Goal: Check status: Check status

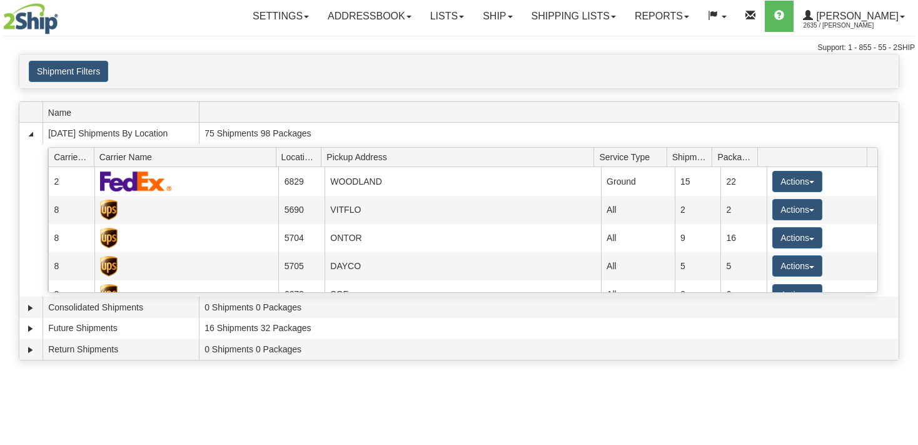
click at [93, 71] on button "Shipment Filters" at bounding box center [68, 71] width 79 height 21
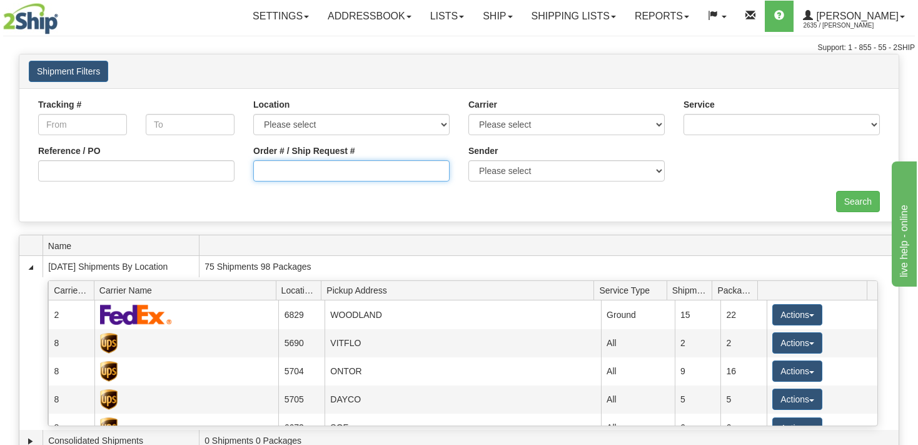
click at [281, 166] on input "Order # / Ship Request #" at bounding box center [351, 170] width 196 height 21
paste input "247255"
type input "247255"
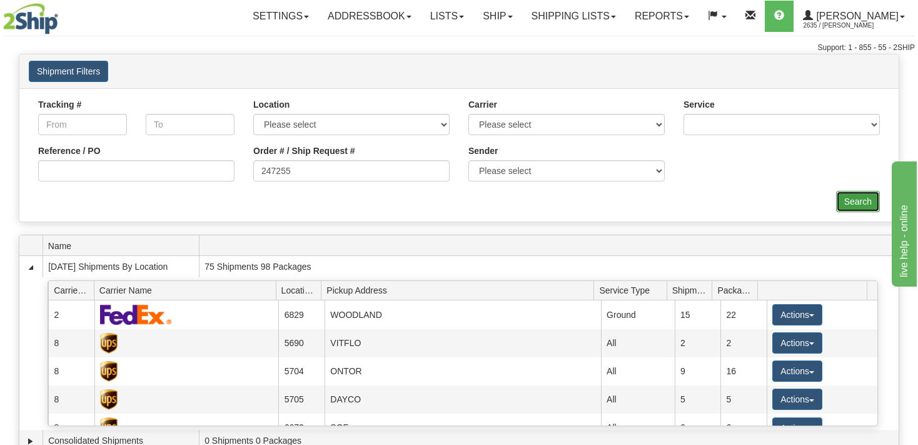
click at [846, 195] on input "Search" at bounding box center [858, 201] width 44 height 21
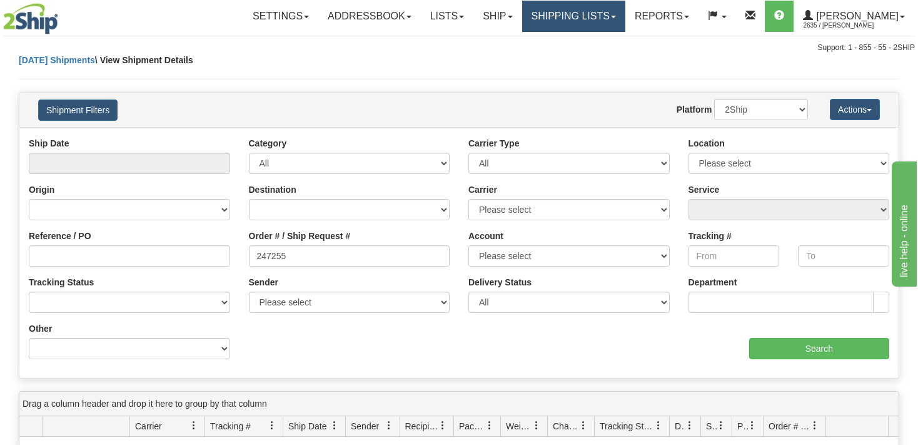
click at [578, 18] on link "Shipping lists" at bounding box center [573, 16] width 103 height 31
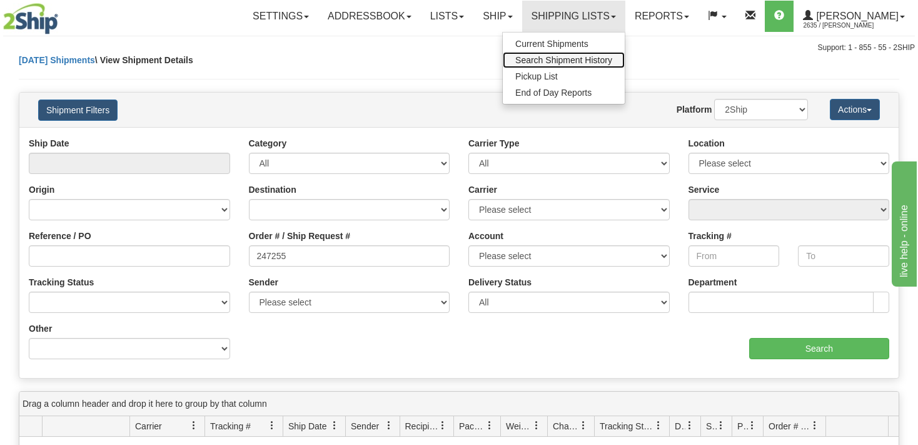
click at [584, 58] on span "Search Shipment History" at bounding box center [563, 60] width 97 height 10
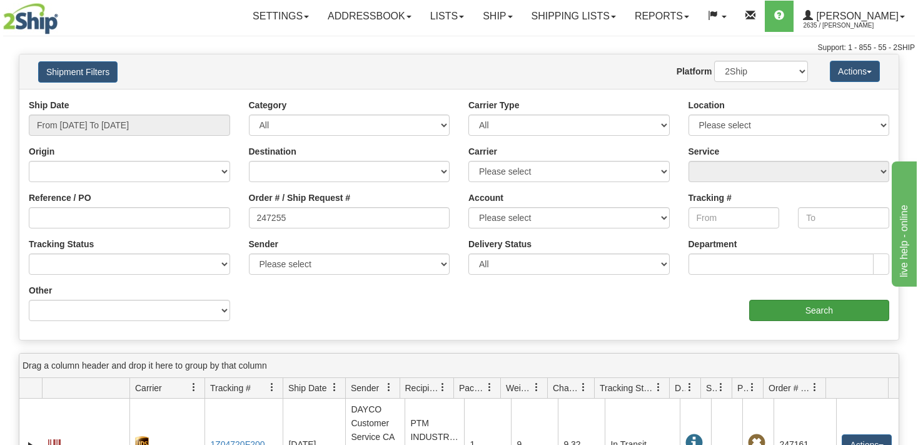
type input "247255"
click at [770, 311] on input "Search" at bounding box center [819, 310] width 140 height 21
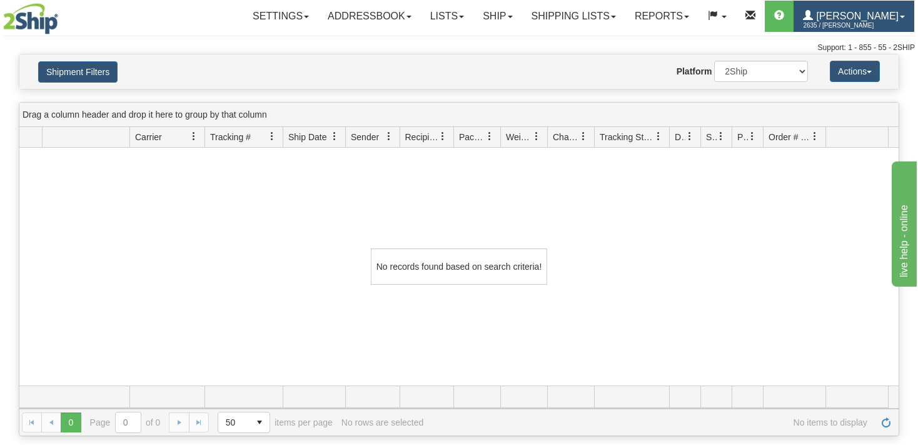
click at [847, 24] on span "2635 / [PERSON_NAME]" at bounding box center [850, 25] width 94 height 13
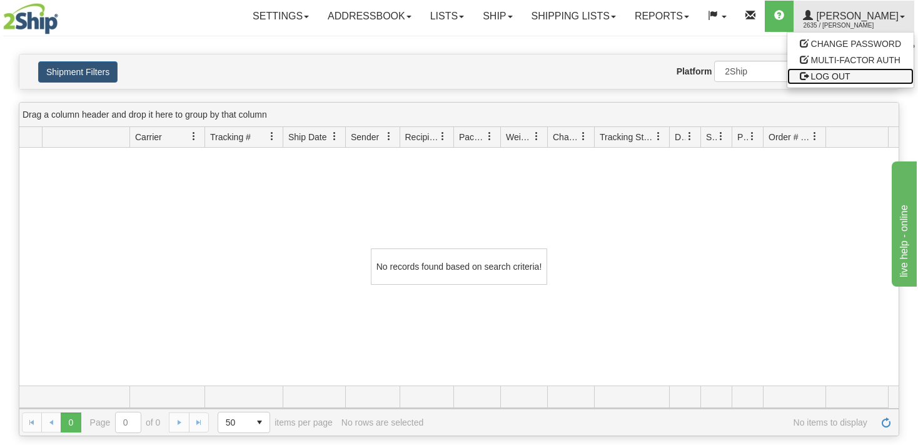
click at [822, 79] on span "LOG OUT" at bounding box center [830, 76] width 39 height 10
